Goal: Transaction & Acquisition: Download file/media

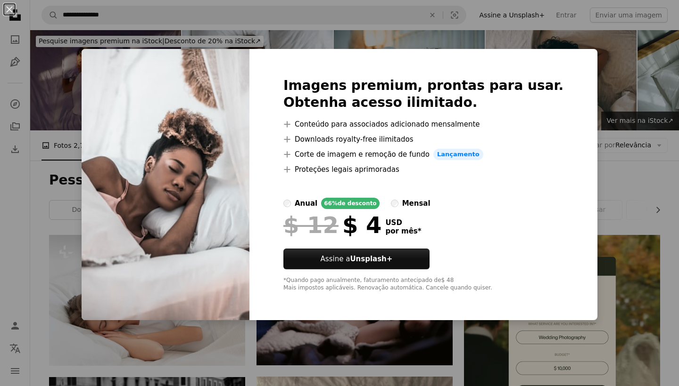
scroll to position [937, 0]
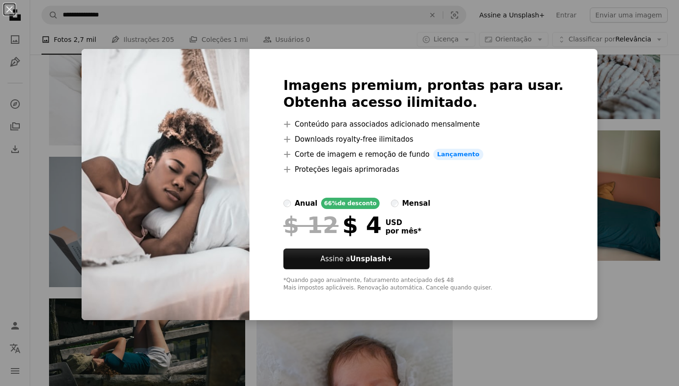
click at [499, 326] on div "An X shape Imagens premium, prontas para usar. Obtenha acesso ilimitado. A plus…" at bounding box center [339, 193] width 679 height 386
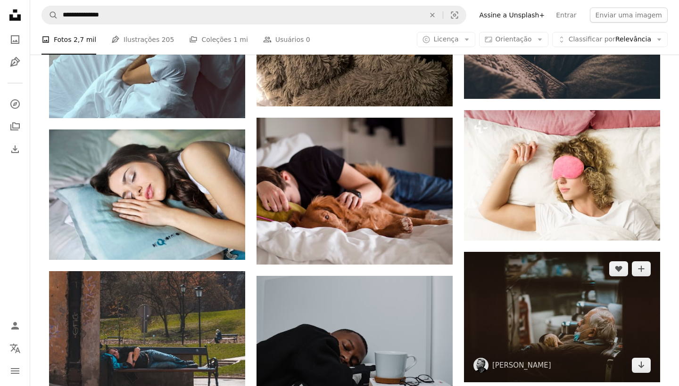
scroll to position [475, 0]
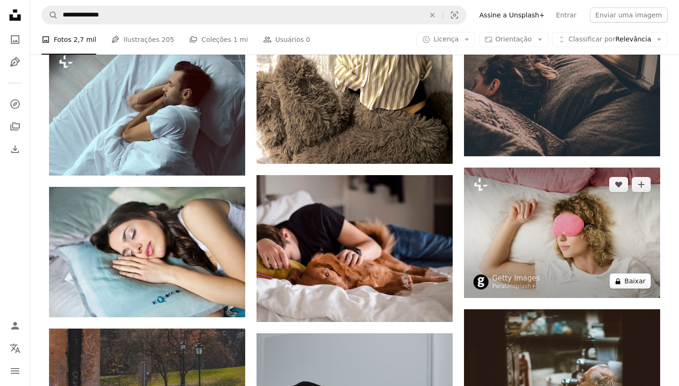
click at [631, 289] on button "A lock Baixar" at bounding box center [629, 281] width 41 height 15
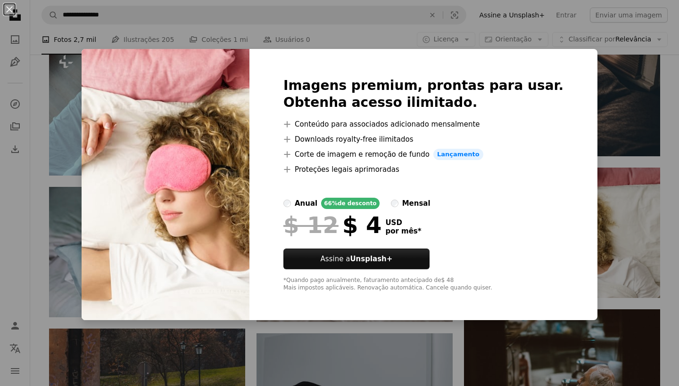
click at [41, 119] on div "An X shape Imagens premium, prontas para usar. Obtenha acesso ilimitado. A plus…" at bounding box center [339, 193] width 679 height 386
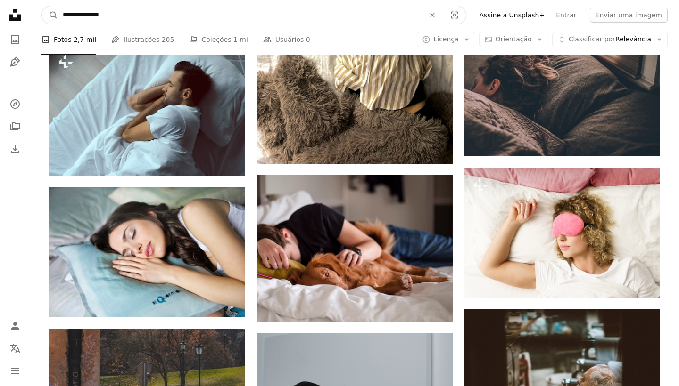
click at [123, 19] on input "**********" at bounding box center [240, 15] width 364 height 18
type input "**********"
click at [50, 15] on button "A magnifying glass" at bounding box center [50, 15] width 16 height 18
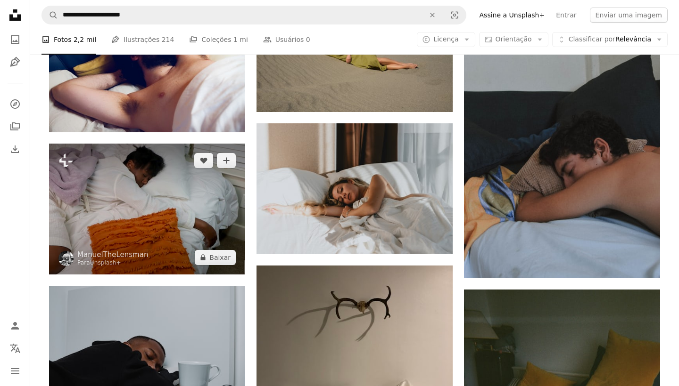
scroll to position [502, 0]
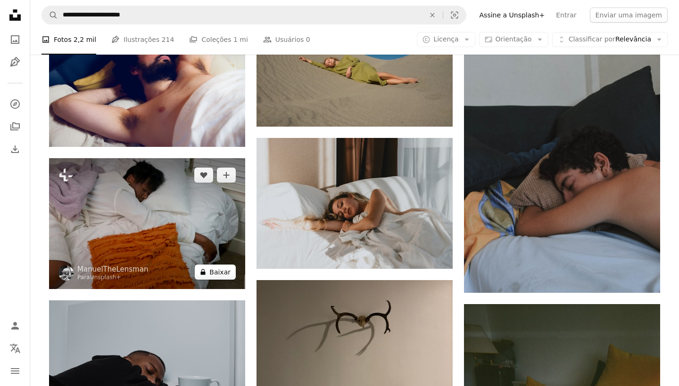
click at [213, 280] on button "A lock Baixar" at bounding box center [215, 272] width 41 height 15
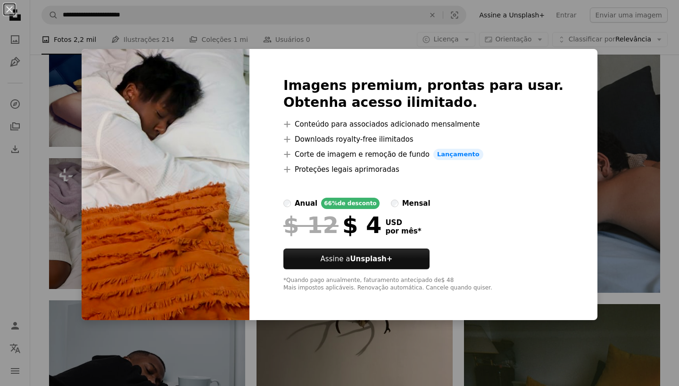
click at [82, 196] on div "An X shape Imagens premium, prontas para usar. Obtenha acesso ilimitado. A plus…" at bounding box center [339, 193] width 679 height 386
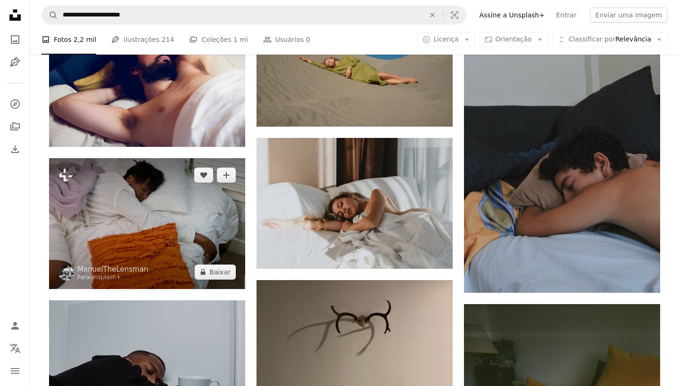
click at [172, 207] on img at bounding box center [147, 223] width 196 height 131
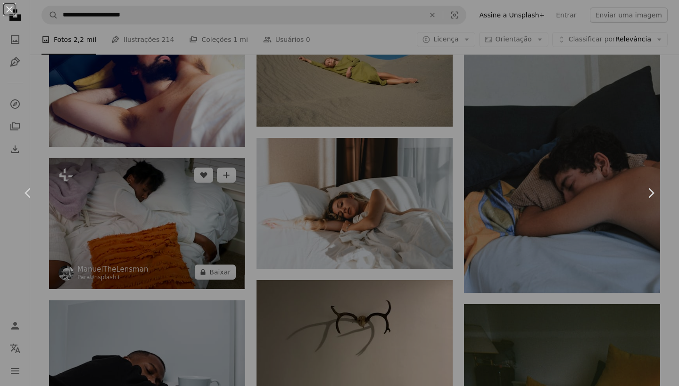
click at [172, 207] on div "An X shape Chevron left Chevron right" at bounding box center [339, 193] width 679 height 386
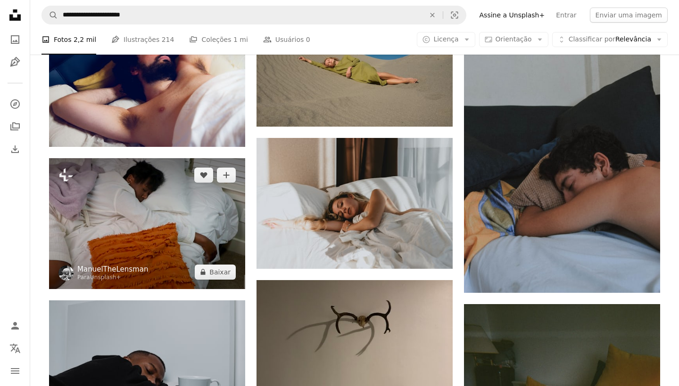
click at [135, 274] on link "ManuelTheLensman" at bounding box center [112, 269] width 71 height 9
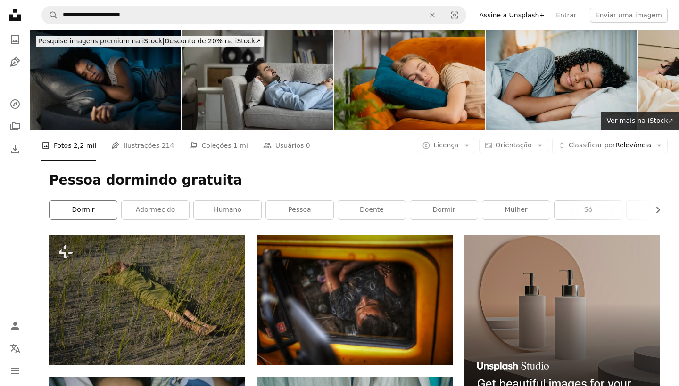
click at [111, 219] on link "Dormir" at bounding box center [82, 210] width 67 height 19
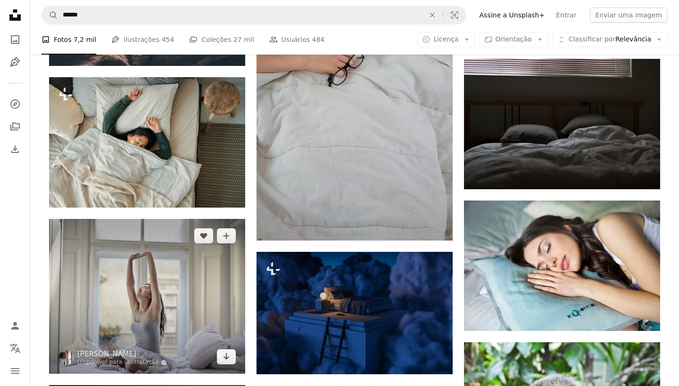
scroll to position [458, 0]
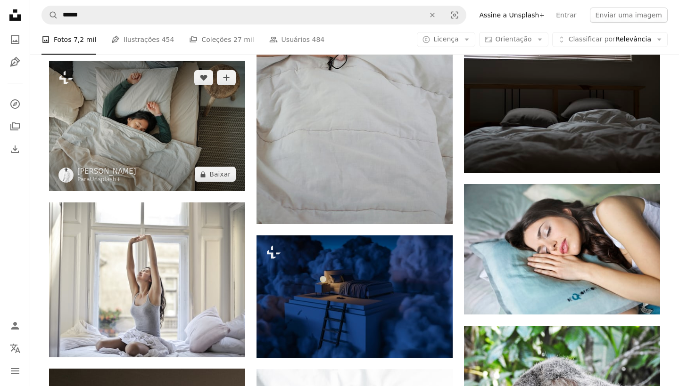
click at [111, 163] on img at bounding box center [147, 126] width 196 height 131
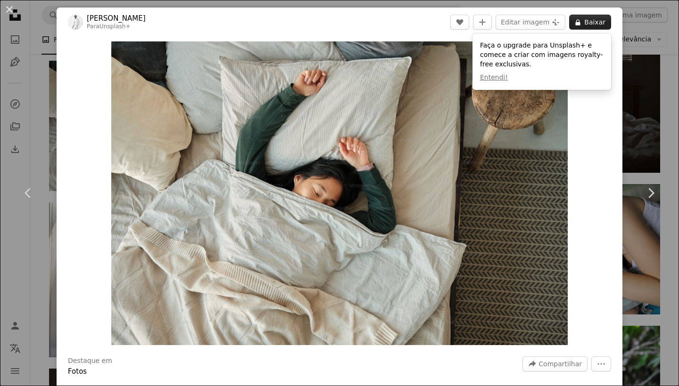
click at [602, 26] on button "A lock Baixar" at bounding box center [590, 22] width 42 height 15
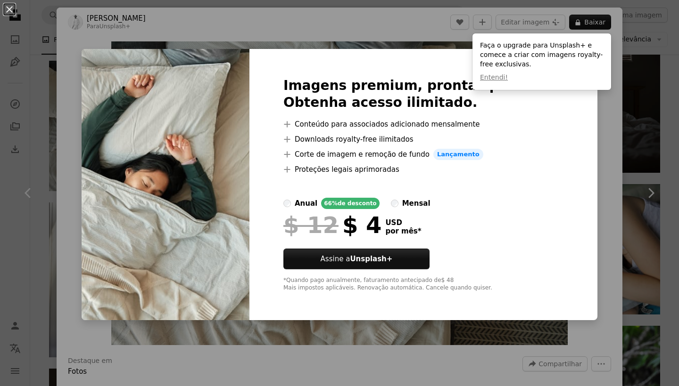
click at [596, 150] on div "An X shape Imagens premium, prontas para usar. Obtenha acesso ilimitado. A plus…" at bounding box center [339, 193] width 679 height 386
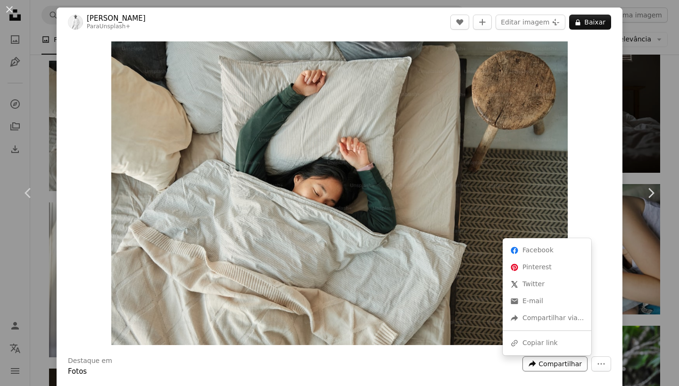
click at [557, 365] on span "Compartilhar" at bounding box center [559, 364] width 43 height 14
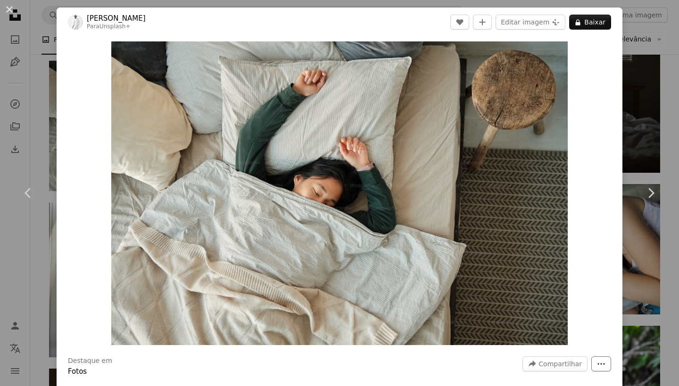
click at [602, 361] on icon "More Actions" at bounding box center [601, 364] width 8 height 8
click at [35, 102] on div "An X shape Chevron left Chevron right [PERSON_NAME] Para Unsplash+ A heart A pl…" at bounding box center [339, 193] width 679 height 386
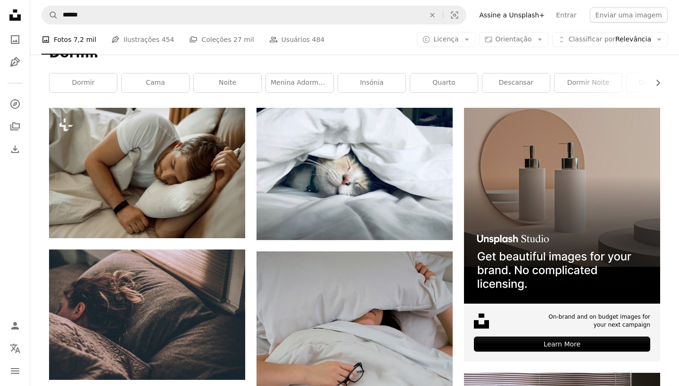
scroll to position [121, 0]
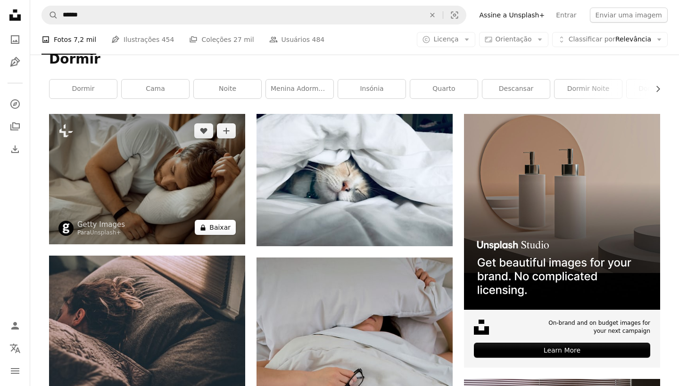
click at [218, 235] on button "A lock Baixar" at bounding box center [215, 227] width 41 height 15
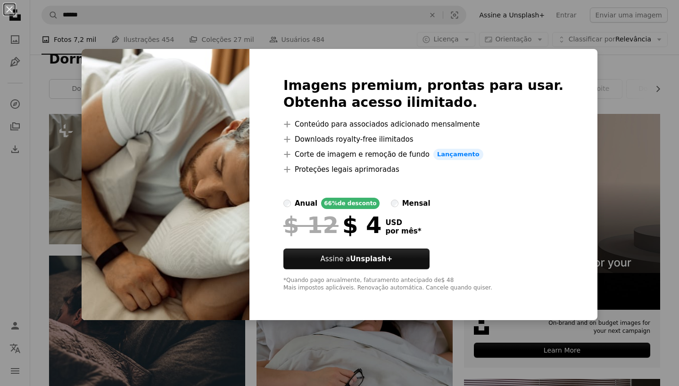
click at [97, 183] on div "An X shape Imagens premium, prontas para usar. Obtenha acesso ilimitado. A plus…" at bounding box center [339, 193] width 679 height 386
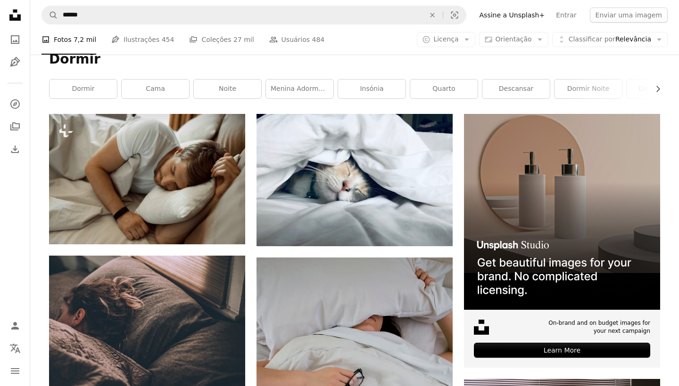
click at [97, 183] on img at bounding box center [147, 179] width 196 height 131
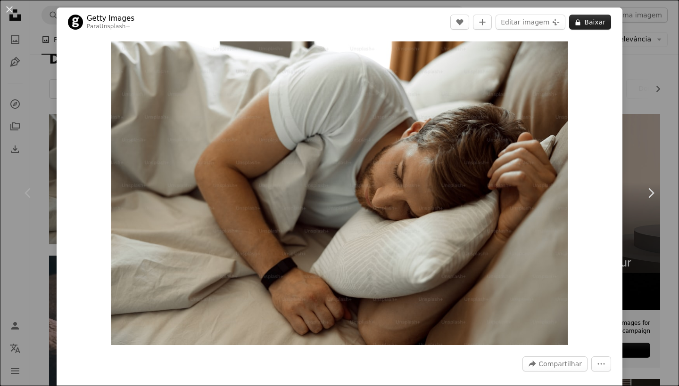
click at [588, 25] on button "A lock Baixar" at bounding box center [590, 22] width 42 height 15
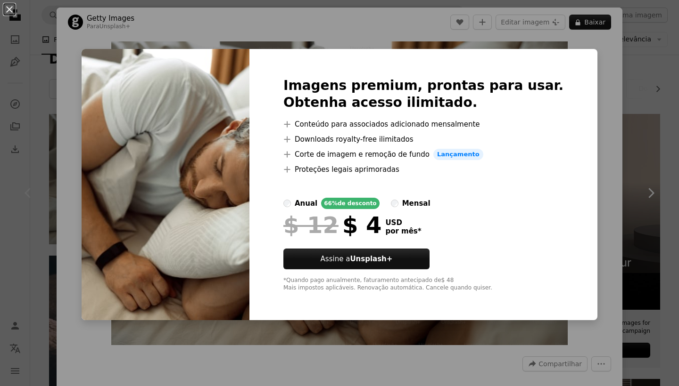
click at [43, 111] on div "An X shape Imagens premium, prontas para usar. Obtenha acesso ilimitado. A plus…" at bounding box center [339, 193] width 679 height 386
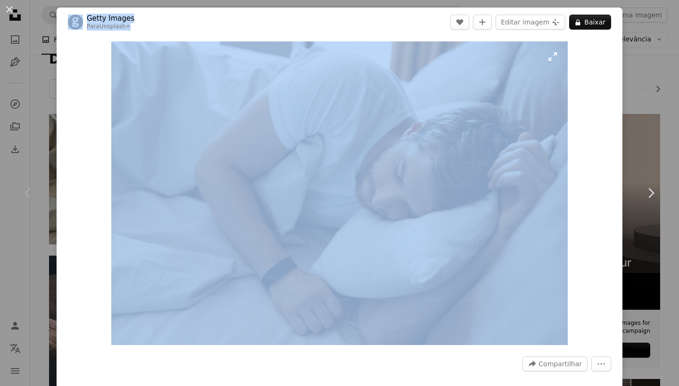
drag, startPoint x: 62, startPoint y: 9, endPoint x: 141, endPoint y: 49, distance: 88.5
click at [141, 49] on div "Getty Images Para Unsplash+ A heart A plus sign Editar imagem Plus sign for Uns…" at bounding box center [339, 231] width 565 height 446
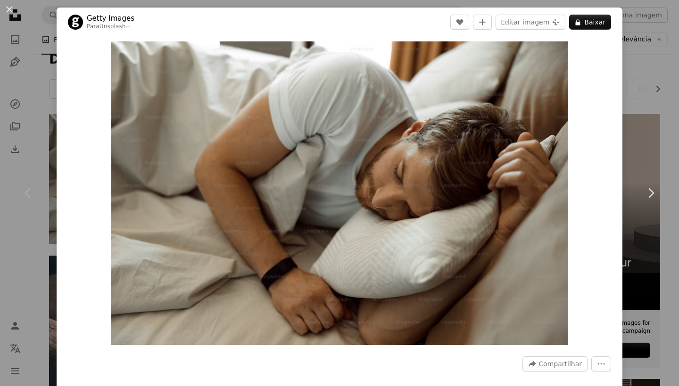
click at [649, 74] on div "An X shape Chevron left Chevron right Getty Images Para Unsplash+ A heart A plu…" at bounding box center [339, 193] width 679 height 386
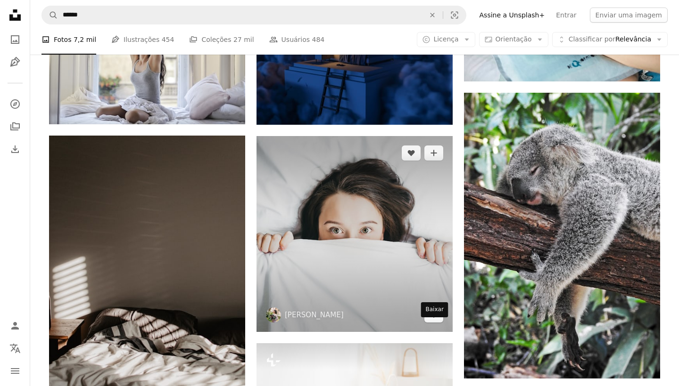
scroll to position [698, 0]
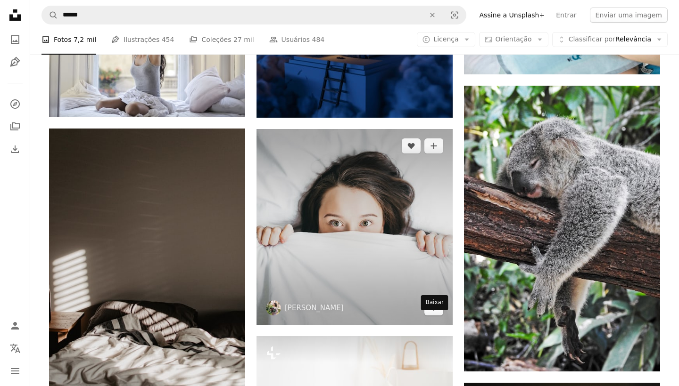
click at [437, 316] on link "Arrow pointing down" at bounding box center [433, 308] width 19 height 15
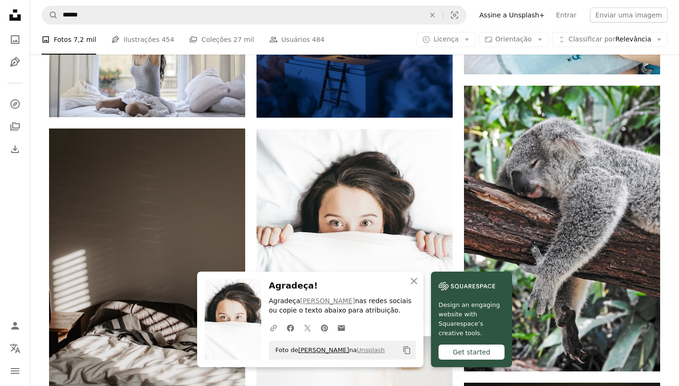
click at [319, 349] on link "[PERSON_NAME]" at bounding box center [323, 350] width 51 height 7
click at [479, 351] on div "Get started" at bounding box center [471, 352] width 66 height 15
click at [408, 351] on icon "Copy content" at bounding box center [406, 350] width 8 height 8
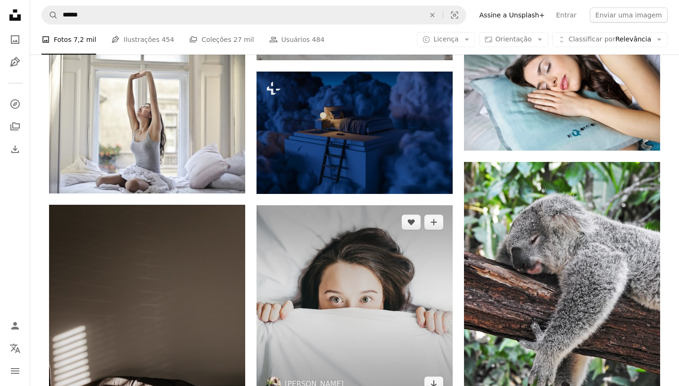
scroll to position [618, 0]
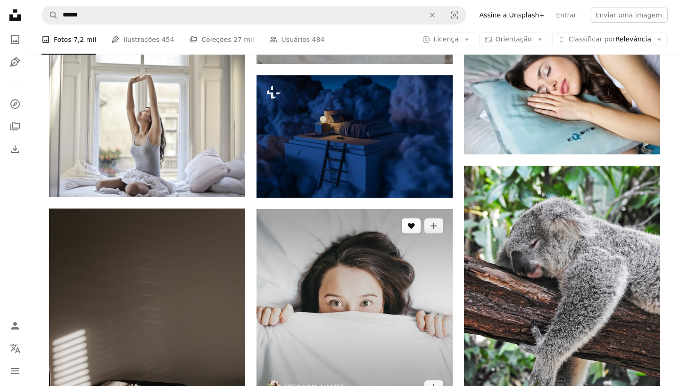
click at [413, 230] on icon "A heart" at bounding box center [411, 226] width 8 height 8
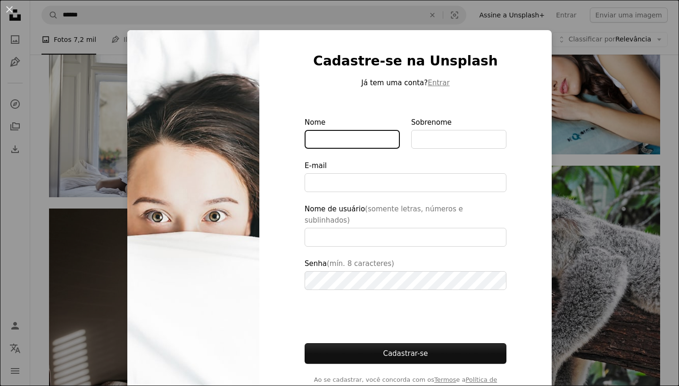
click at [333, 134] on input "Nome" at bounding box center [351, 139] width 95 height 19
type input "*"
type input "**********"
type input "*******"
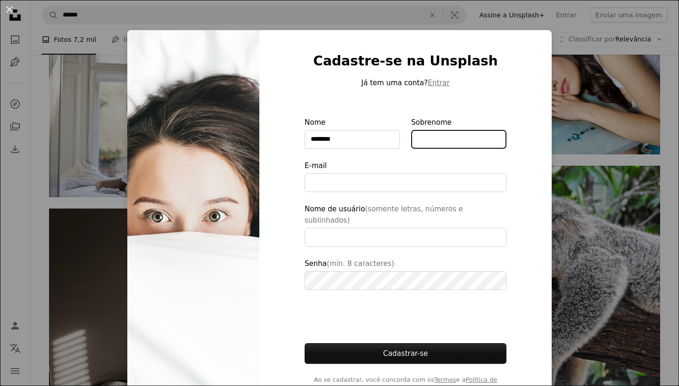
click at [437, 137] on input "Sobrenome" at bounding box center [458, 139] width 95 height 19
type input "*****"
click at [384, 195] on form "Nome ******* Sobrenome ***** E-mail Nome de usuário (somente letras, números e …" at bounding box center [405, 256] width 202 height 278
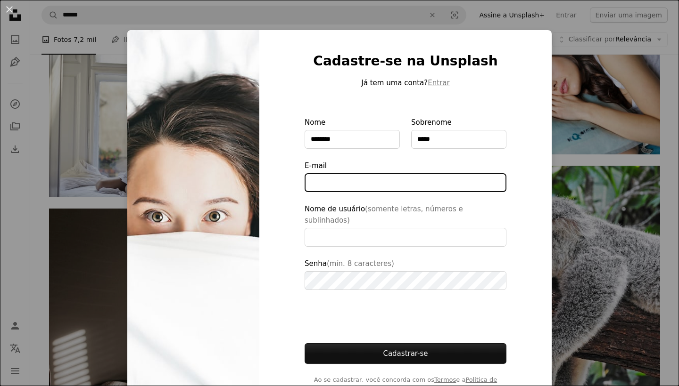
click at [382, 183] on input "E-mail" at bounding box center [405, 182] width 202 height 19
type input "**********"
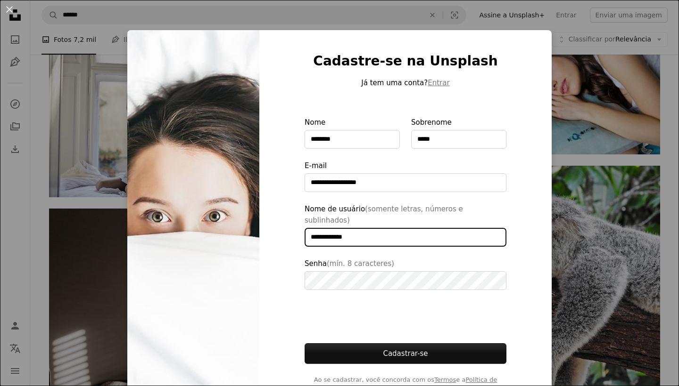
type input "**********"
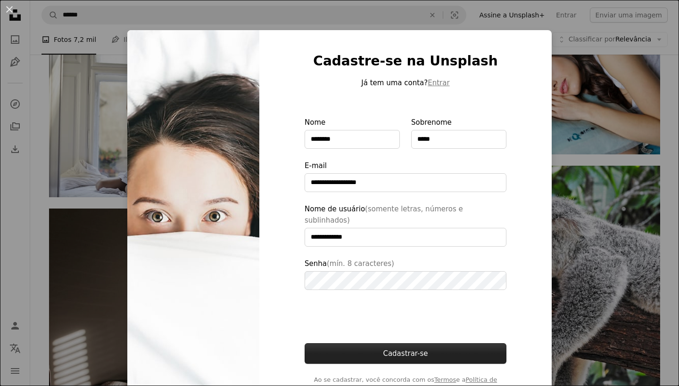
click at [390, 345] on button "Cadastrar-se" at bounding box center [405, 354] width 202 height 21
